Goal: Information Seeking & Learning: Learn about a topic

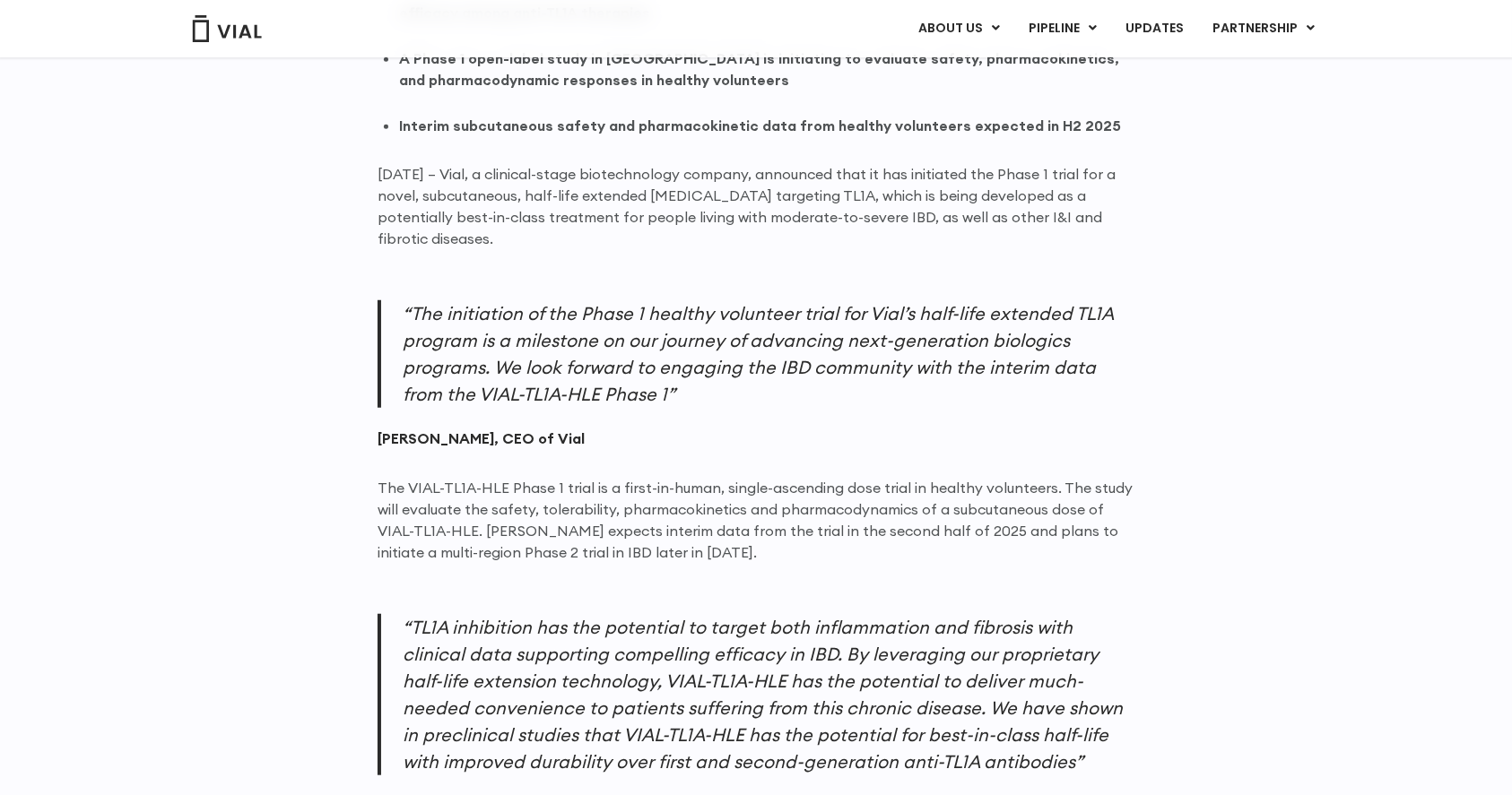
scroll to position [1435, 0]
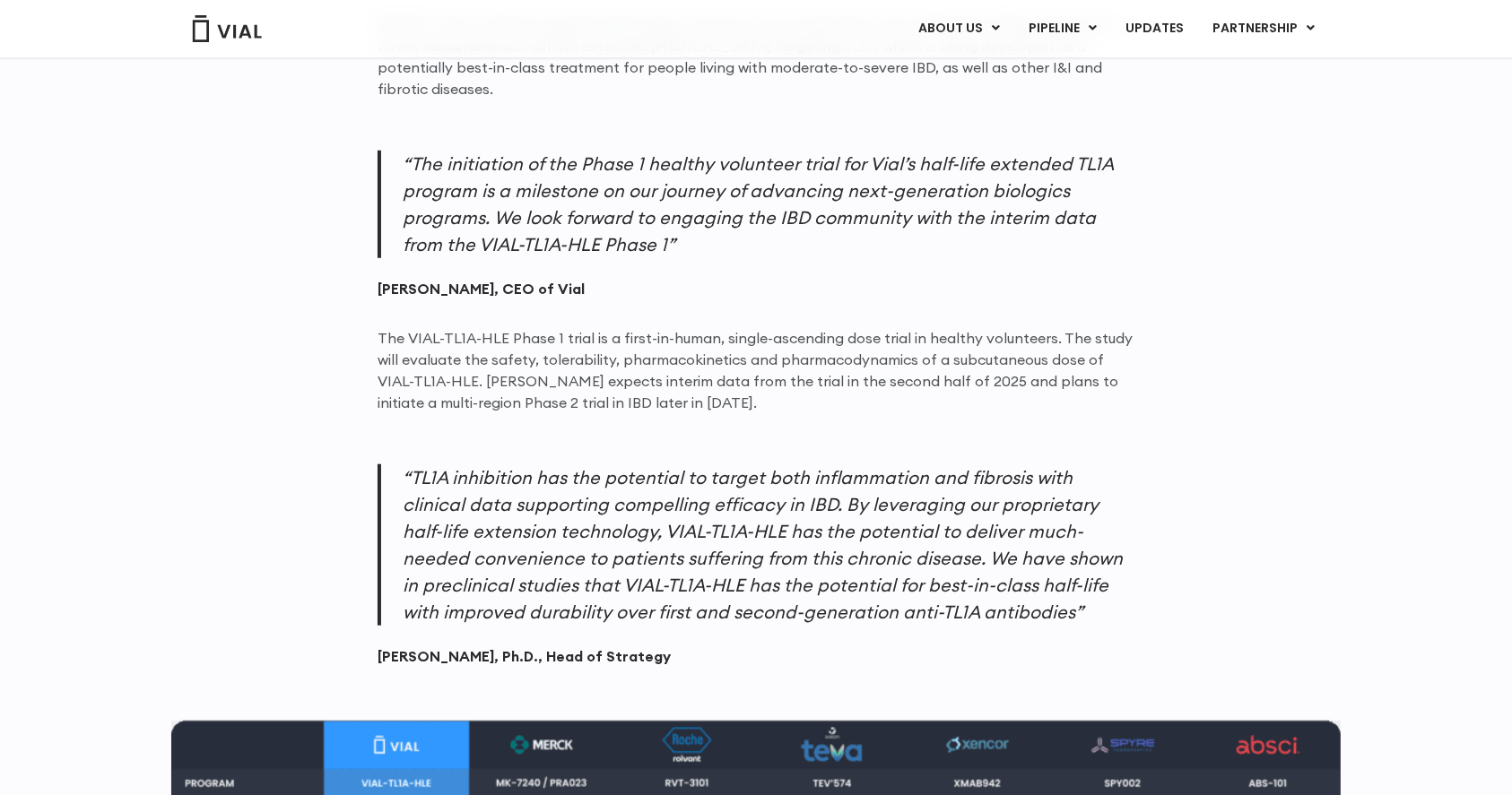
click at [872, 328] on p "The VIAL-TL1A-HLE Phase 1 trial is a first-in-human, single-ascending dose tria…" at bounding box center [756, 370] width 756 height 86
drag, startPoint x: 534, startPoint y: 381, endPoint x: 881, endPoint y: 384, distance: 347.0
click at [881, 384] on p "The VIAL-TL1A-HLE Phase 1 trial is a first-in-human, single-ascending dose tria…" at bounding box center [756, 370] width 756 height 86
copy p "interim data from the trial in the second half of 2025"
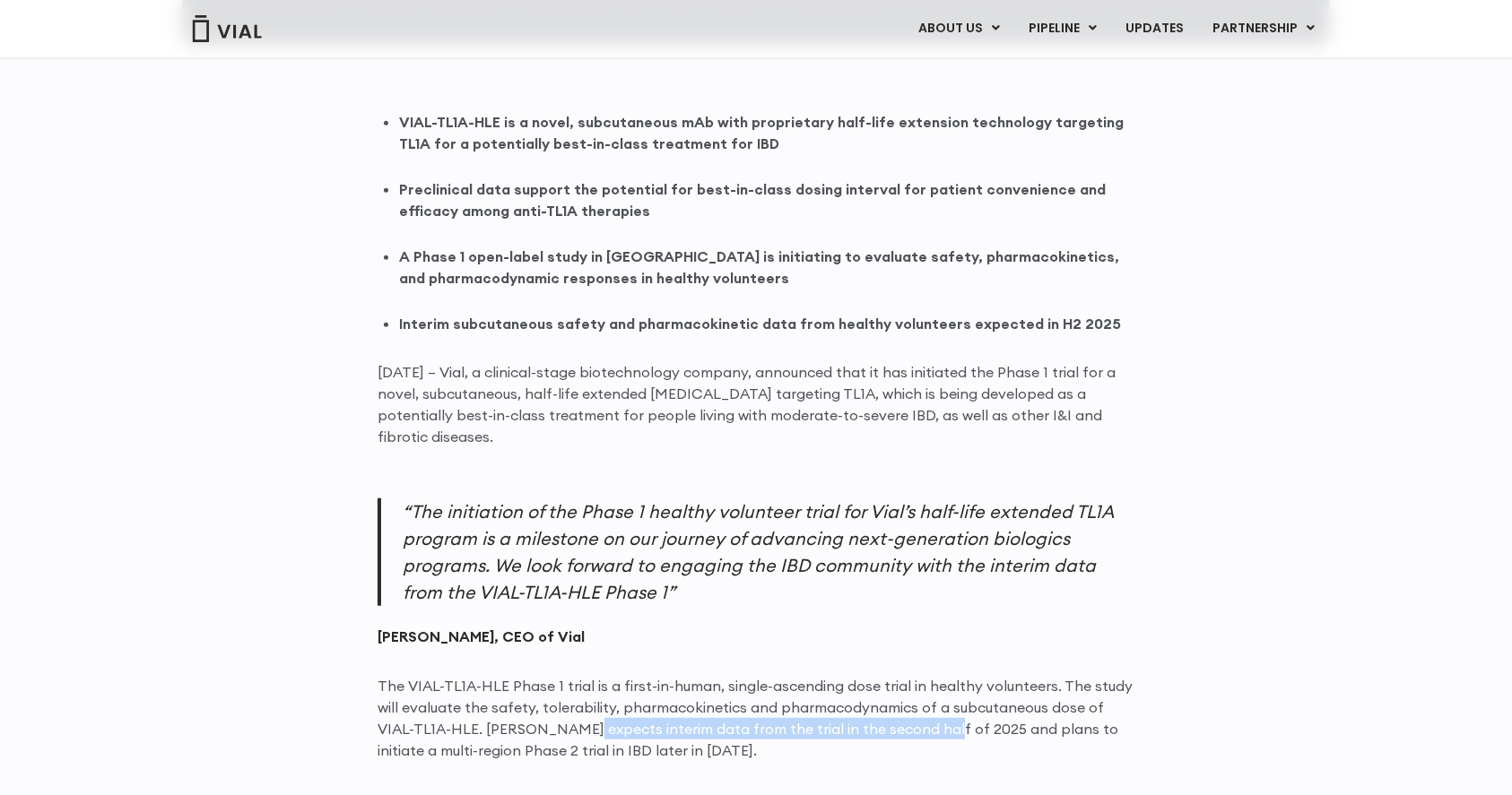
scroll to position [1076, 0]
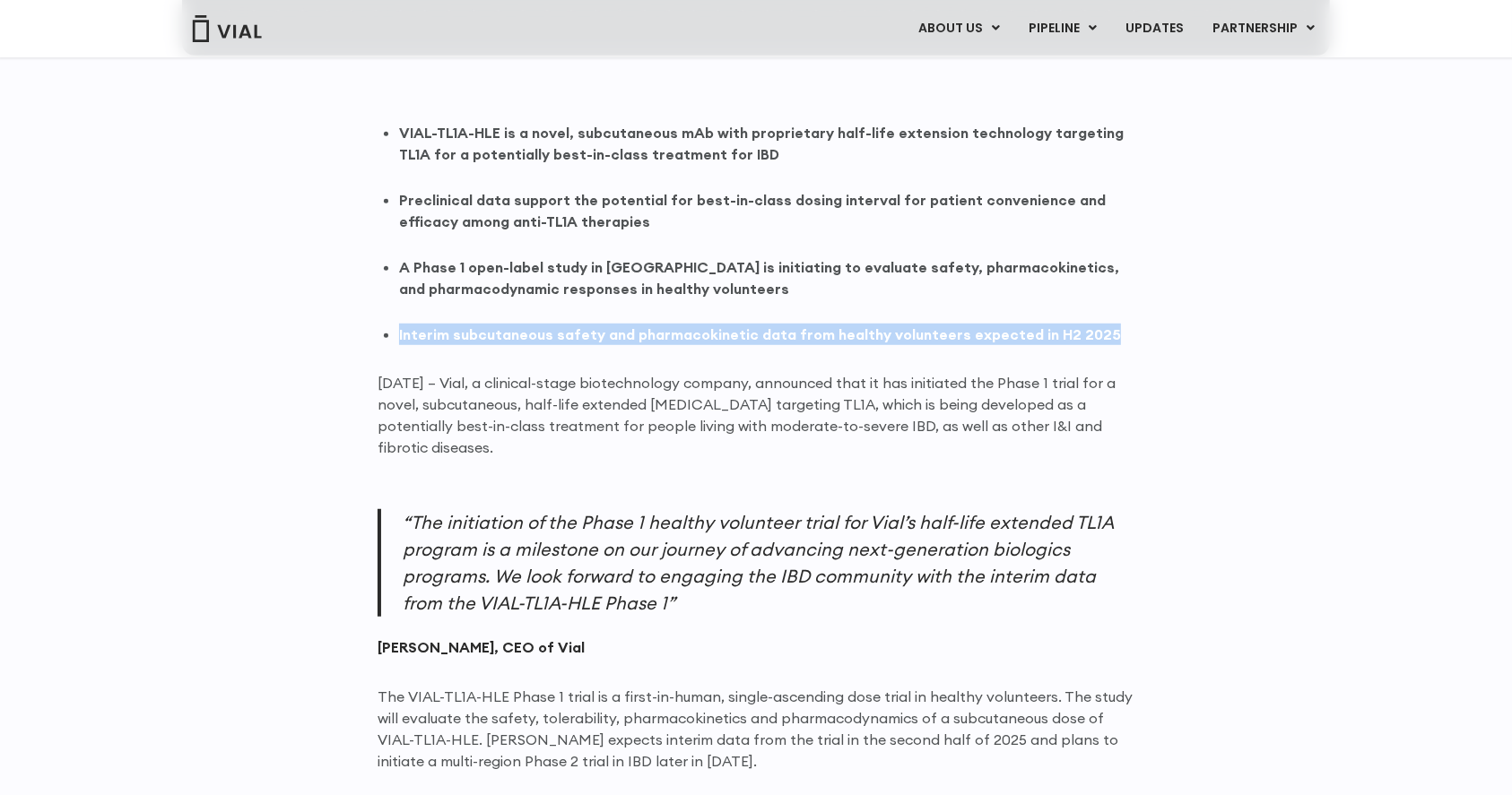
drag, startPoint x: 399, startPoint y: 336, endPoint x: 1119, endPoint y: 332, distance: 720.0
click at [1119, 332] on li "Interim subcutaneous safety and pharmacokinetic data from healthy volunteers ex…" at bounding box center [766, 335] width 735 height 22
copy strong "Interim subcutaneous safety and pharmacokinetic data from healthy volunteers ex…"
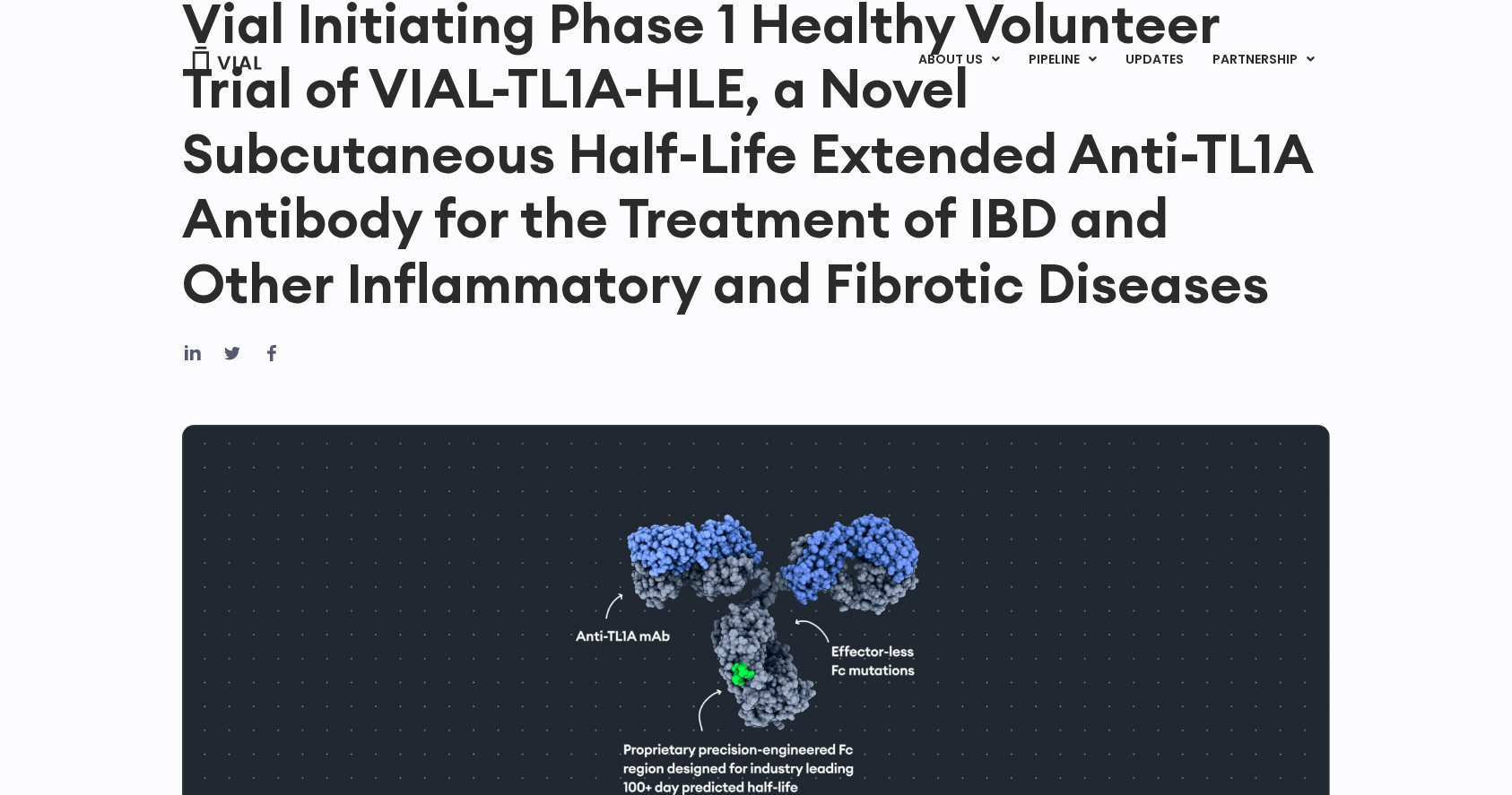
scroll to position [0, 0]
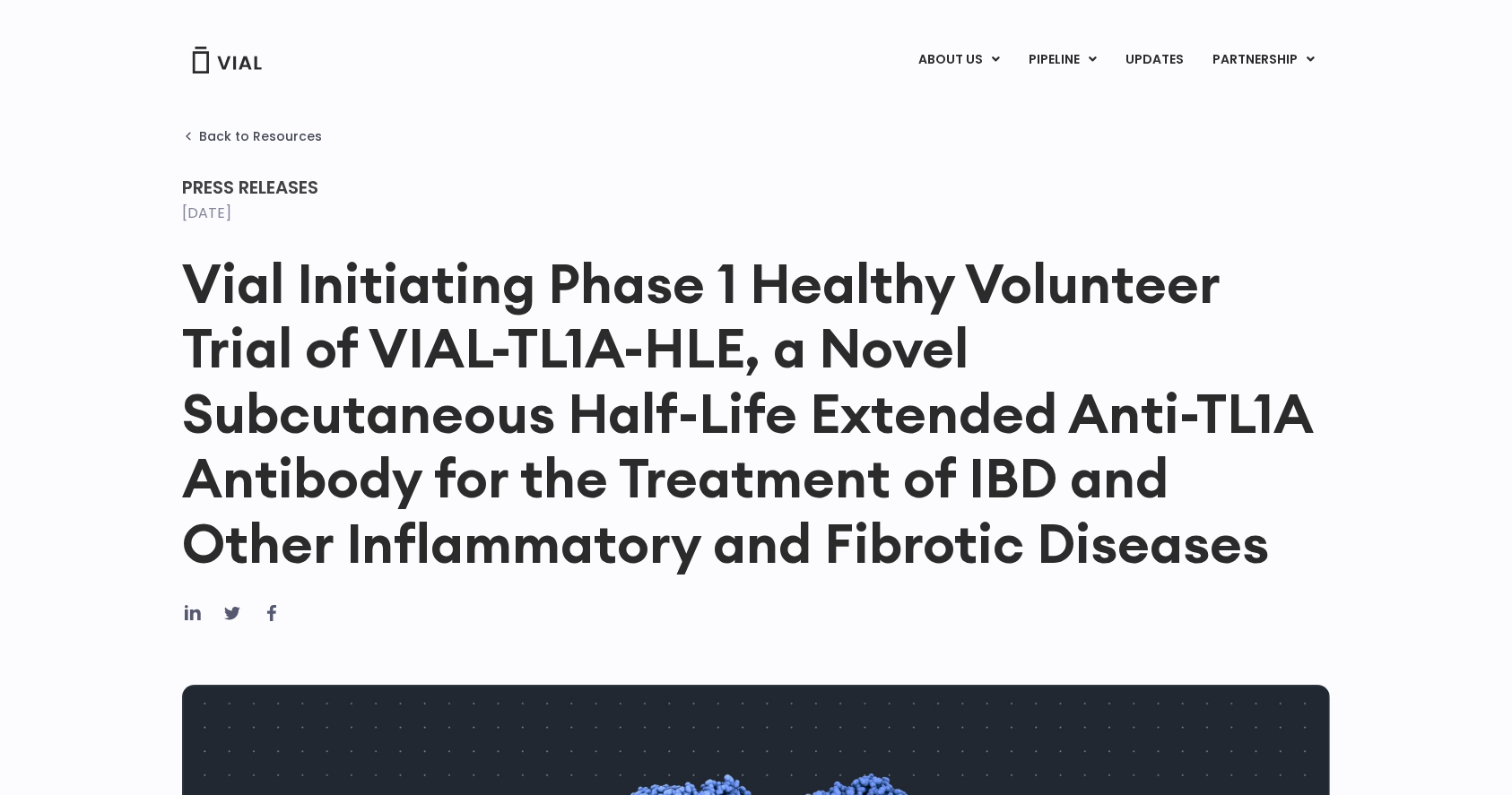
click at [429, 222] on ul "[DATE]" at bounding box center [756, 214] width 1162 height 22
copy div "[DATE]"
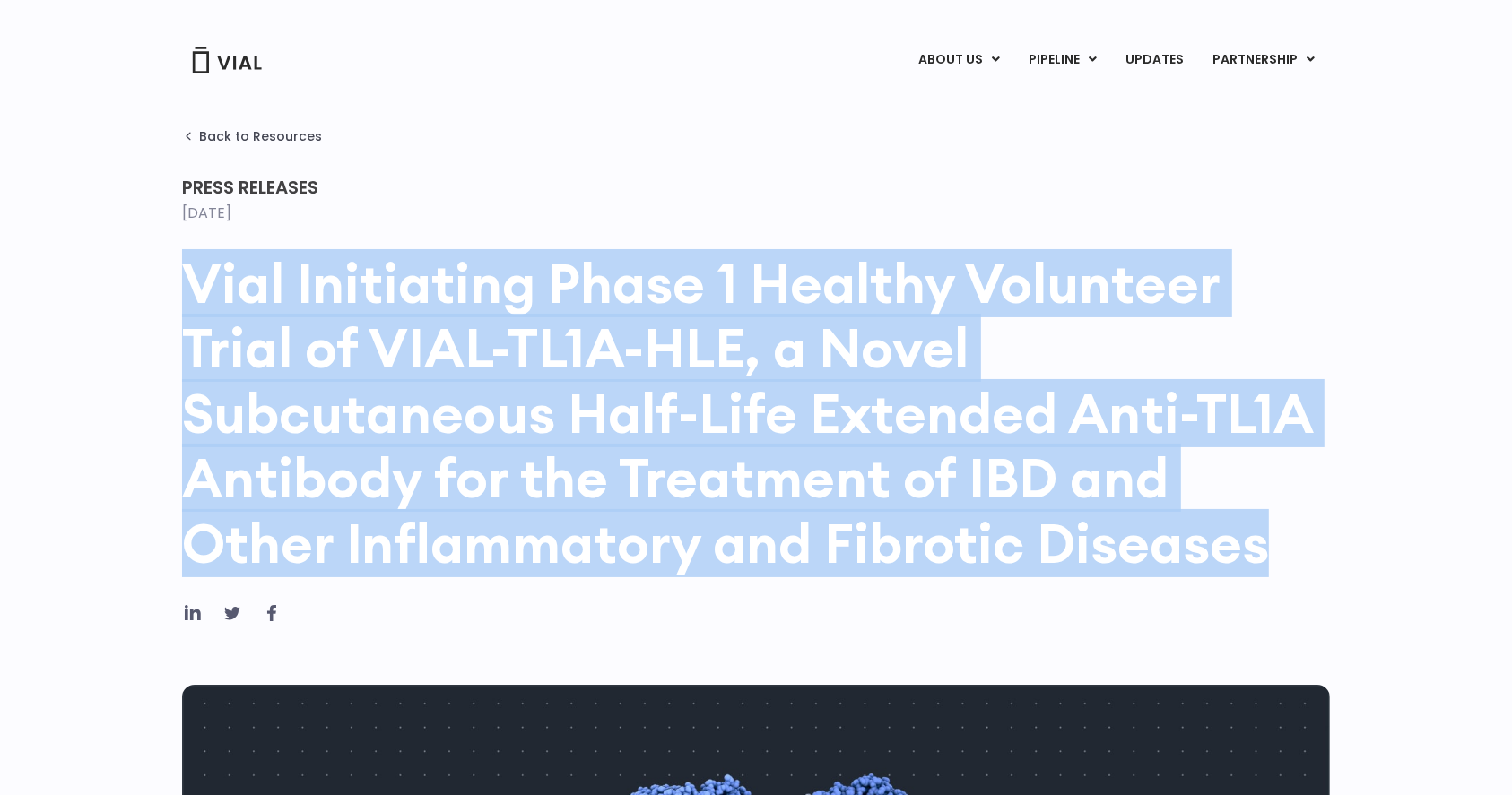
drag, startPoint x: 1262, startPoint y: 549, endPoint x: 138, endPoint y: 293, distance: 1152.8
copy h1 "Vial Initiating Phase 1 Healthy Volunteer Trial of VIAL-TL1A-HLE, a Novel Subcu…"
